Goal: Use online tool/utility: Utilize a website feature to perform a specific function

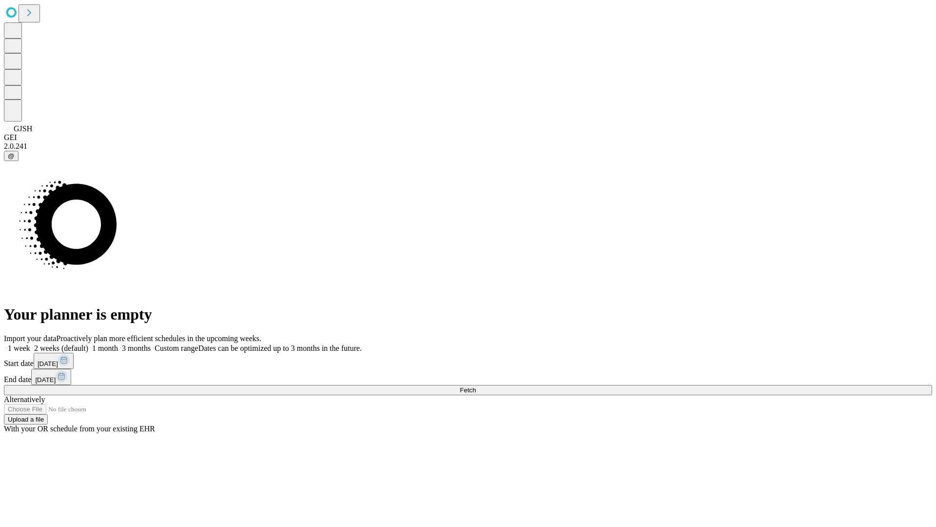
click at [476, 386] on span "Fetch" at bounding box center [468, 389] width 16 height 7
